Goal: Go to known website: Go to known website

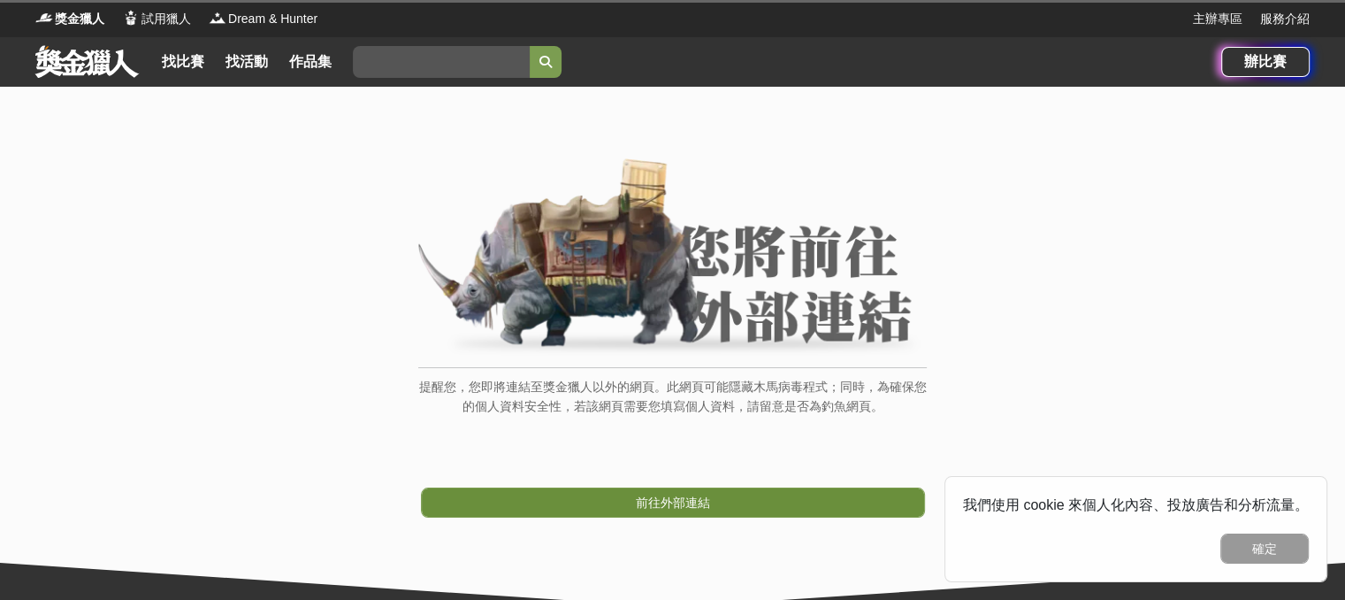
click at [491, 509] on link "前往外部連結" at bounding box center [673, 502] width 504 height 30
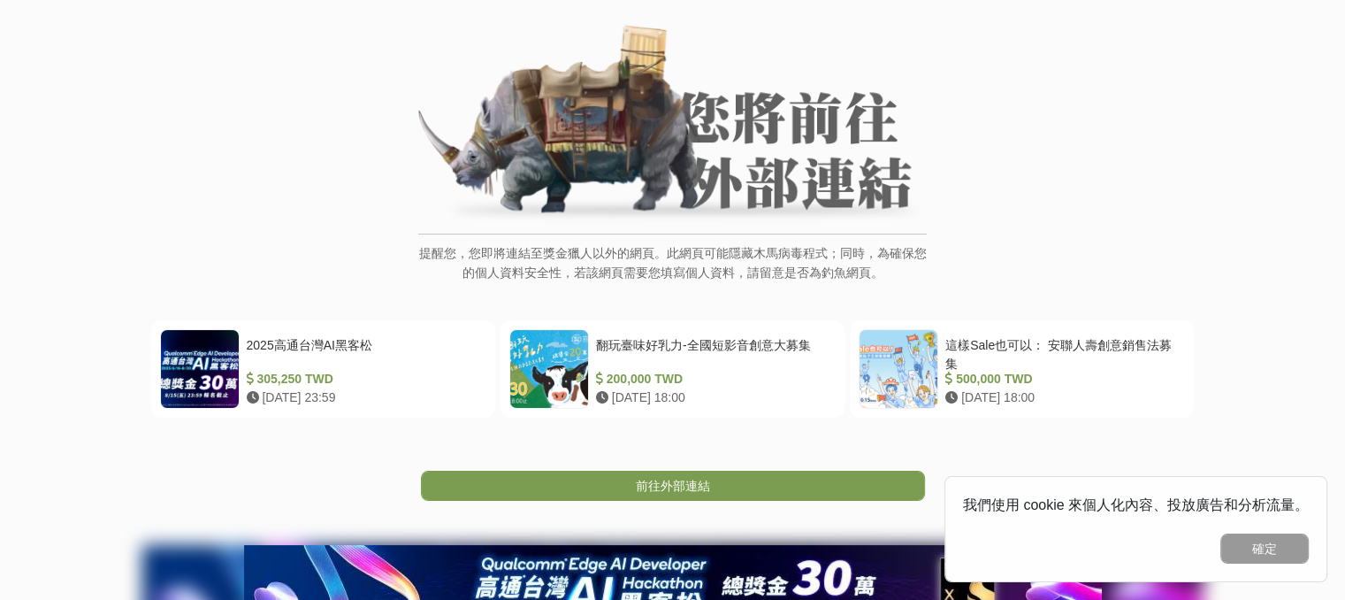
scroll to position [137, 0]
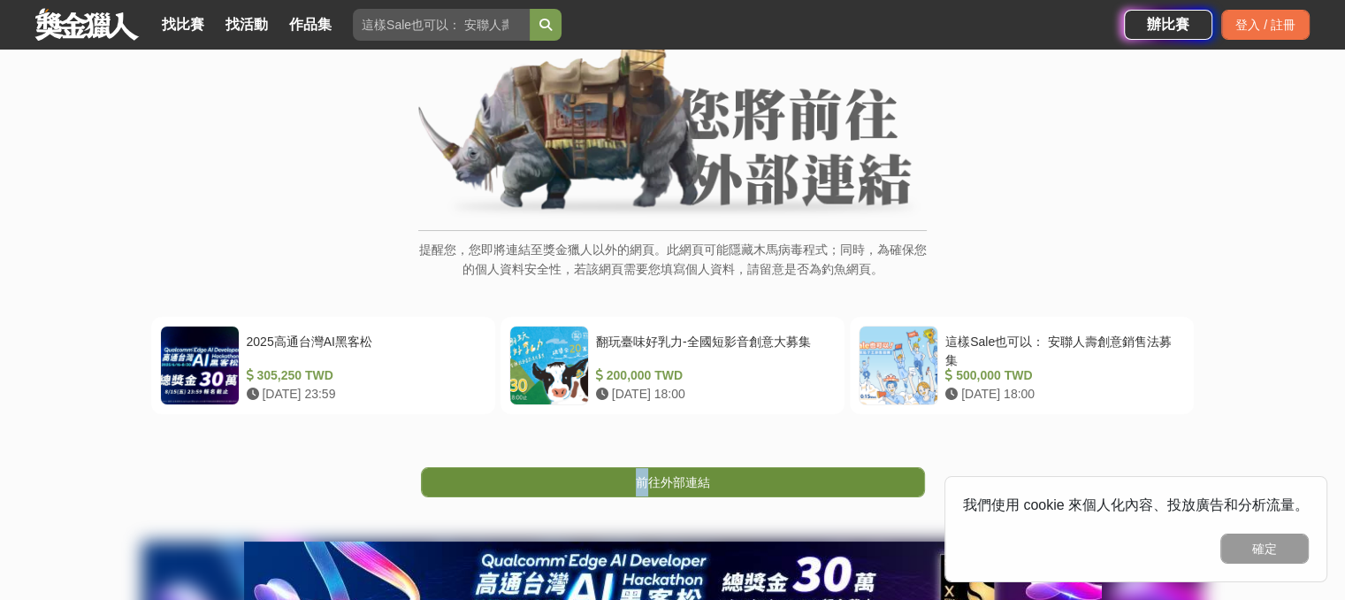
drag, startPoint x: 651, startPoint y: 464, endPoint x: 649, endPoint y: 473, distance: 9.0
click at [649, 473] on div "前往外部連結" at bounding box center [672, 455] width 1345 height 83
click at [649, 475] on span "前往外部連結" at bounding box center [673, 482] width 74 height 14
